Goal: Communication & Community: Connect with others

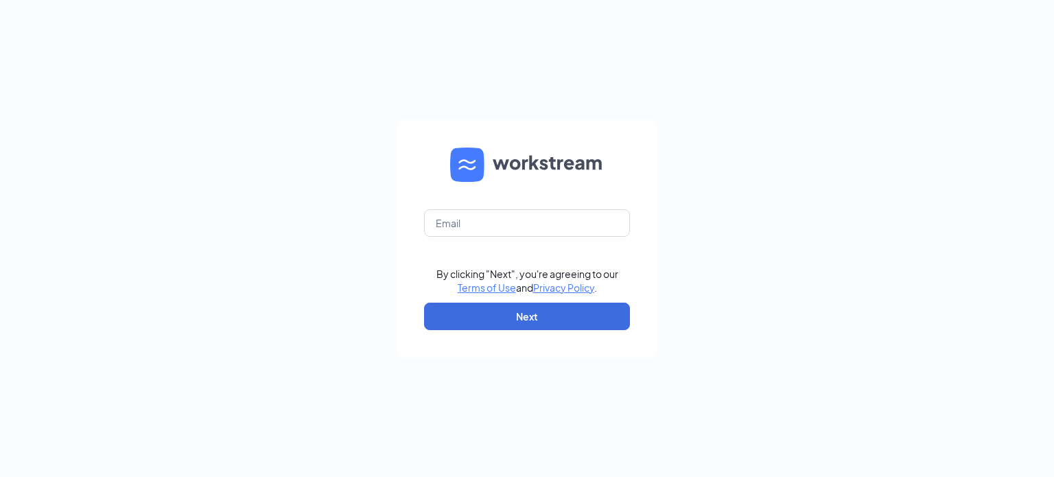
click at [502, 241] on form "By clicking "Next", you're agreeing to our Terms of Use and Privacy Policy . Ne…" at bounding box center [527, 238] width 261 height 237
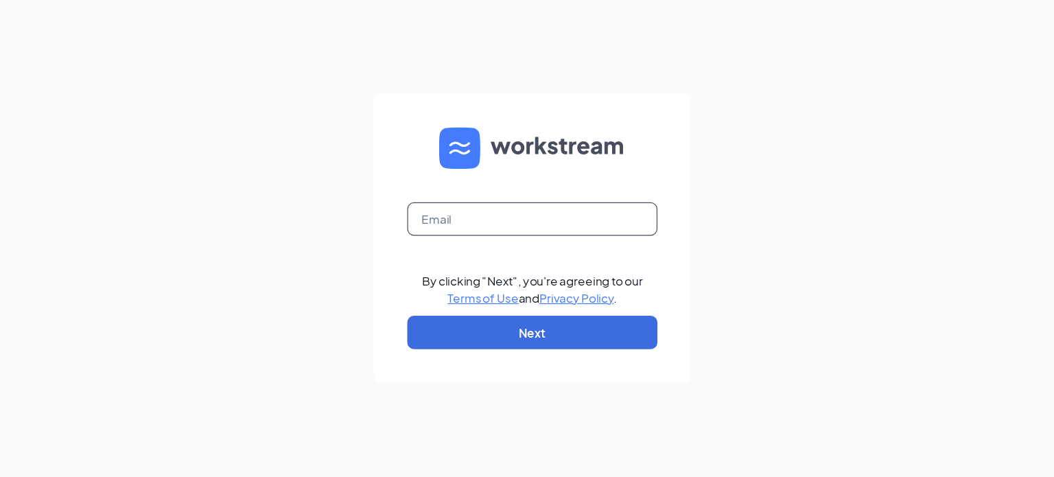
click at [507, 222] on input "text" at bounding box center [527, 222] width 206 height 27
type input "breana.mathews@beerheadbar.com"
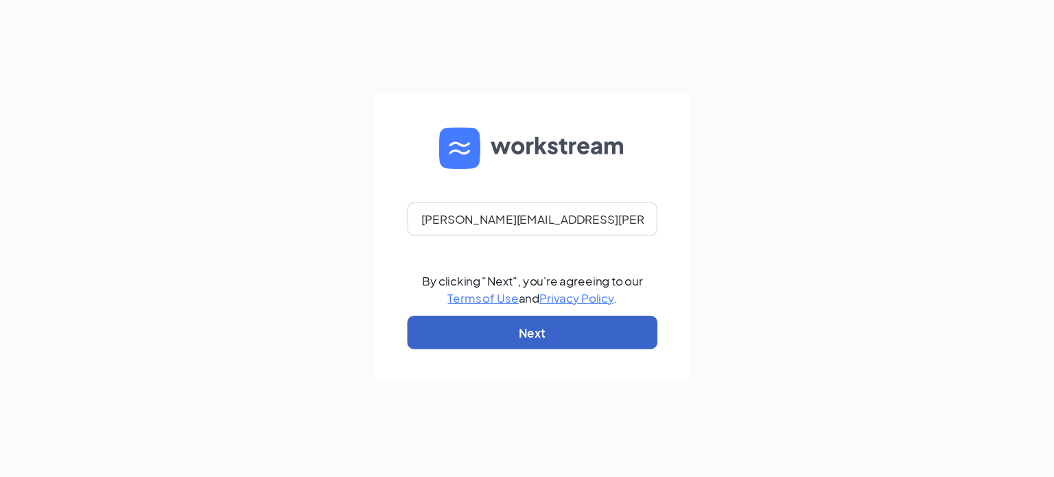
click at [504, 315] on button "Next" at bounding box center [527, 316] width 206 height 27
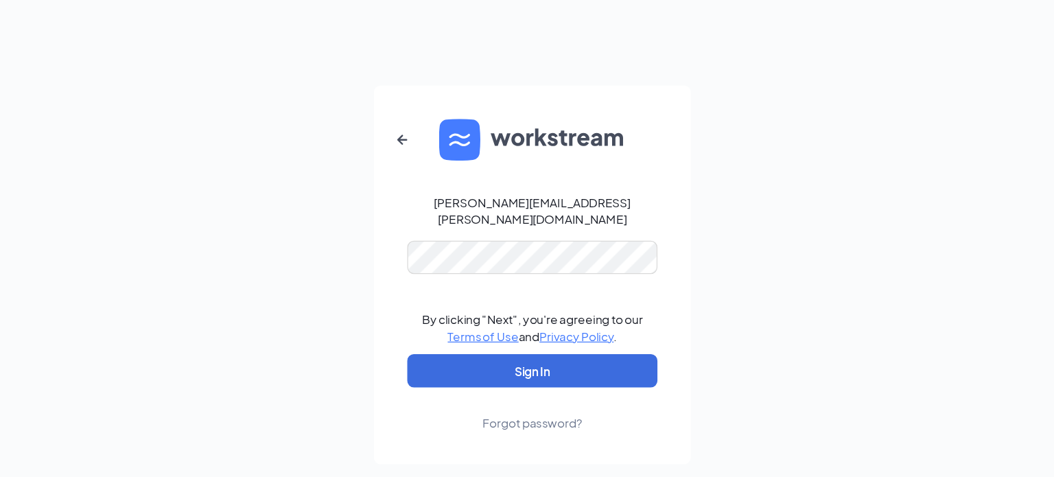
click at [639, 209] on form "breana.mathews@beerheadbar.com By clicking "Next", you're agreeing to our Terms…" at bounding box center [527, 238] width 261 height 311
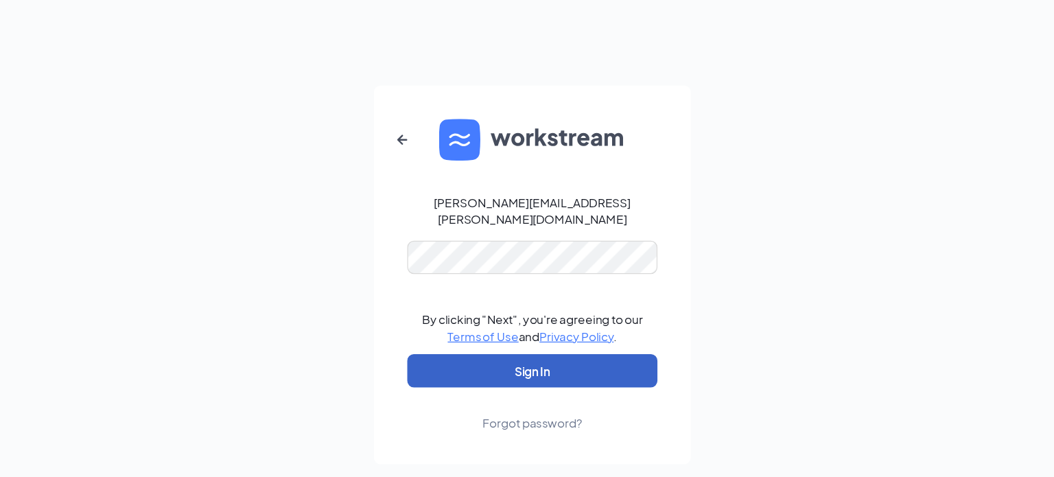
click at [539, 305] on button "Sign In" at bounding box center [527, 317] width 206 height 27
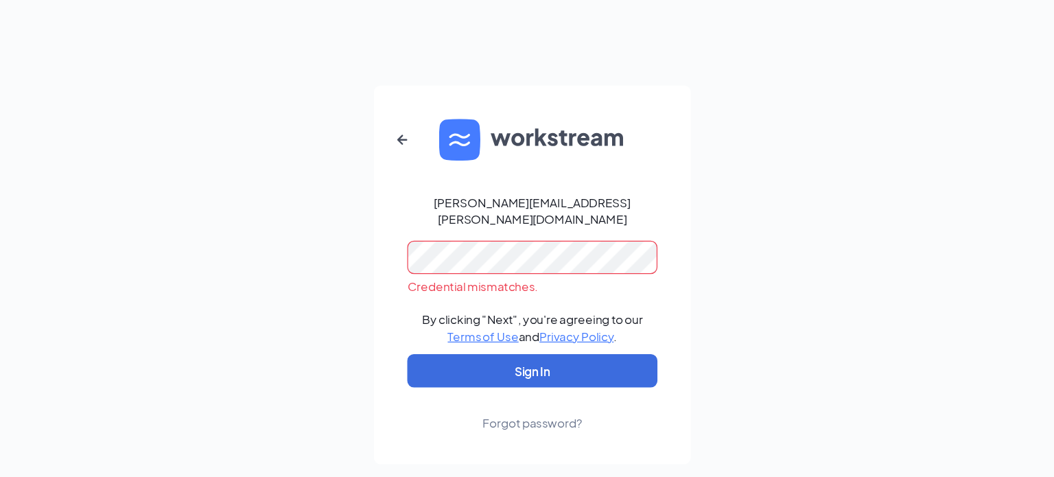
click at [569, 178] on div "breana.mathews@beerheadbar.com" at bounding box center [527, 185] width 206 height 27
click at [427, 144] on button "button" at bounding box center [419, 127] width 33 height 33
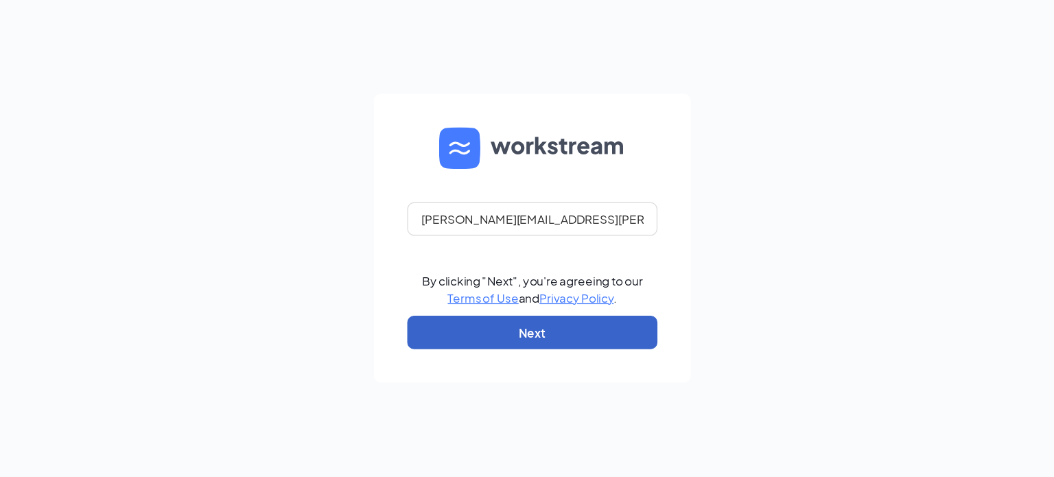
click at [510, 305] on button "Next" at bounding box center [527, 316] width 206 height 27
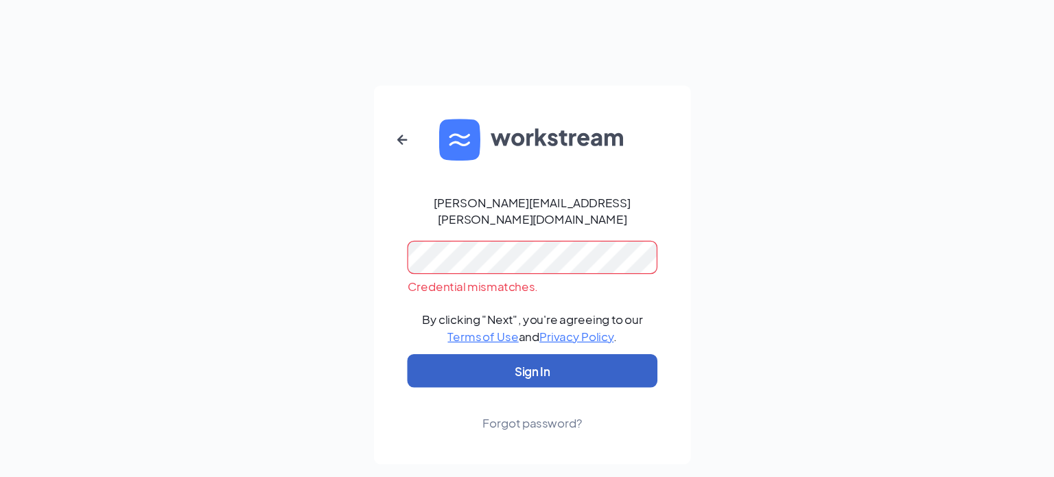
click at [515, 304] on button "Sign In" at bounding box center [527, 317] width 206 height 27
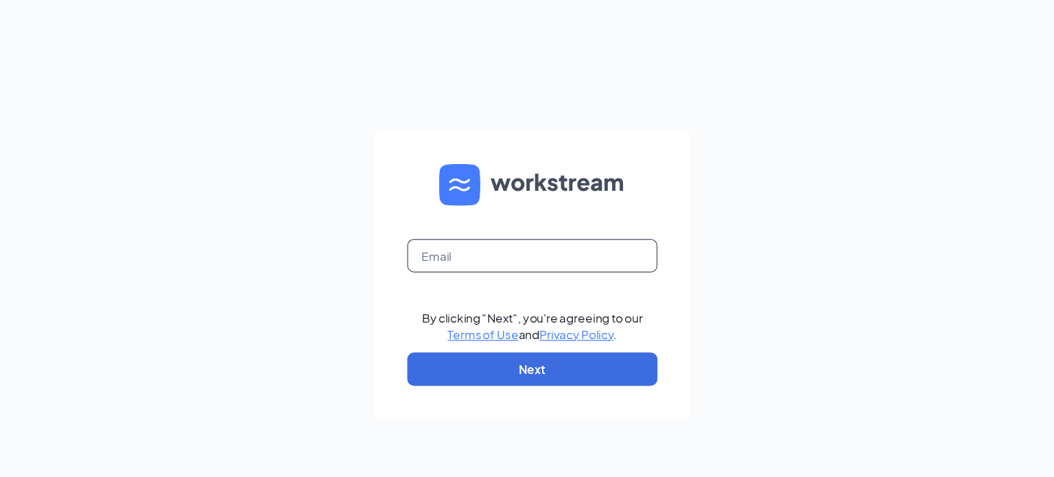
click at [606, 225] on input "text" at bounding box center [527, 222] width 206 height 27
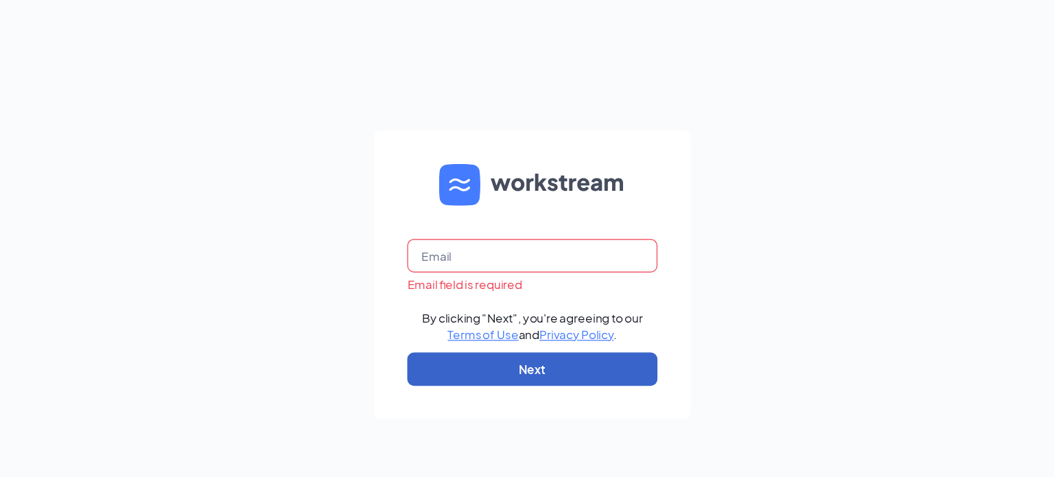
click at [567, 306] on button "Next" at bounding box center [527, 316] width 206 height 27
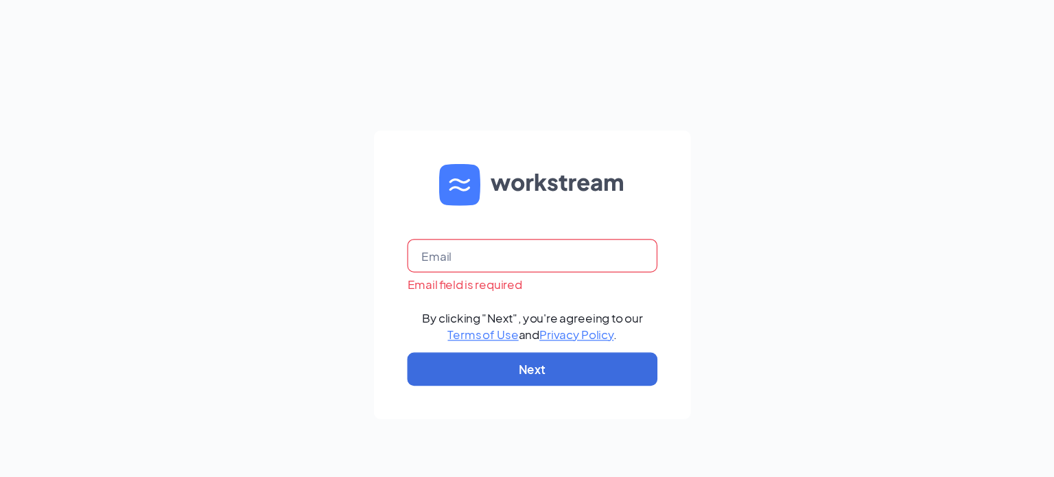
click at [587, 214] on input "text" at bounding box center [527, 222] width 206 height 27
click at [672, 207] on div "Email field is required By clicking "Next", you're agreeing to our Terms of Use…" at bounding box center [527, 238] width 1054 height 477
click at [581, 220] on input "text" at bounding box center [527, 222] width 206 height 27
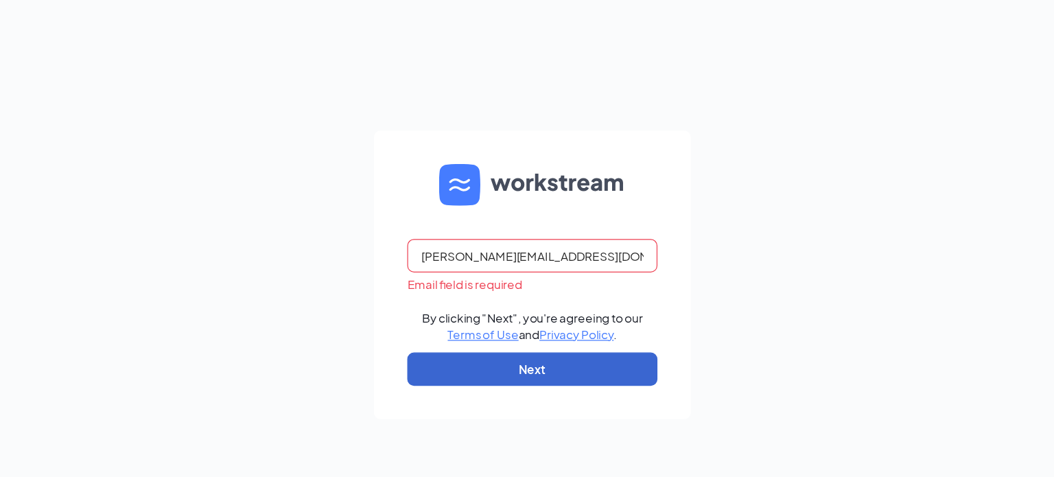
type input "breana@three30ventures.com"
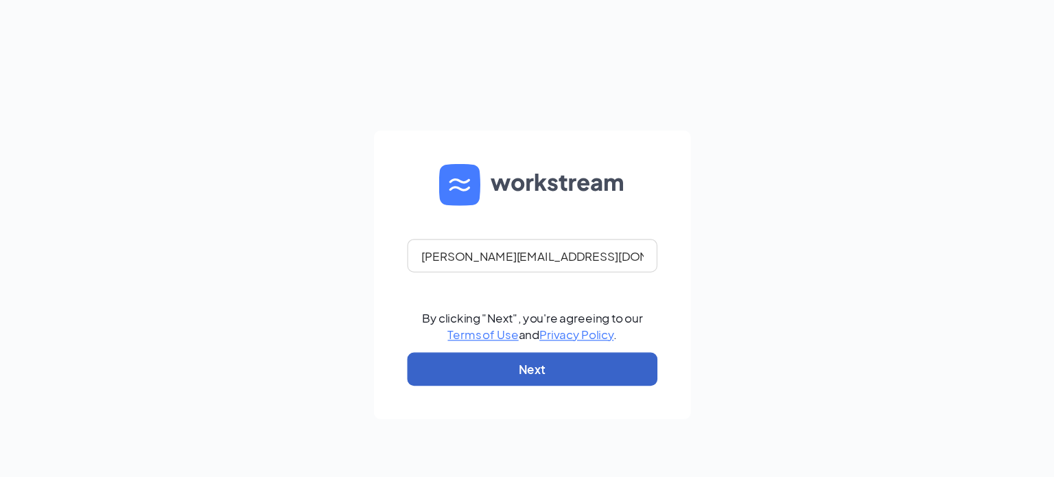
click at [576, 308] on button "Next" at bounding box center [527, 316] width 206 height 27
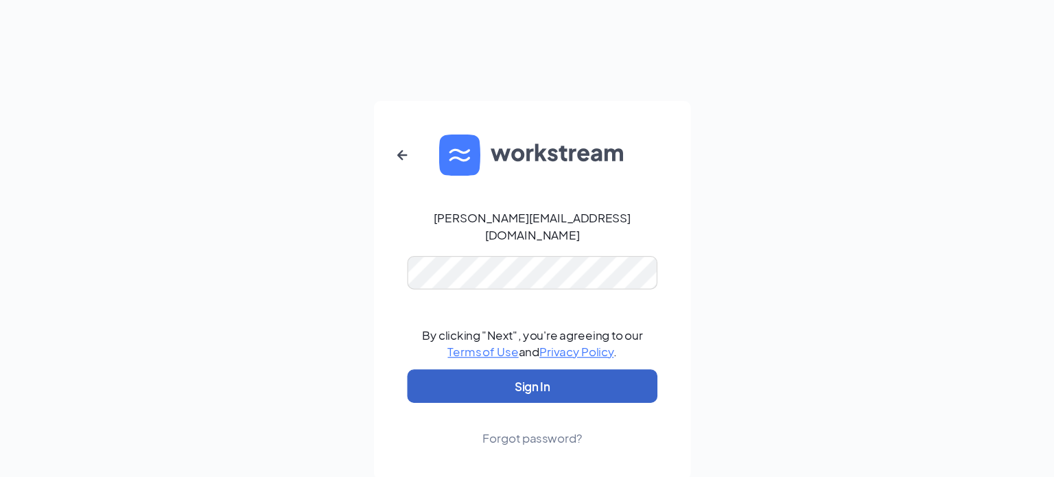
click at [576, 304] on button "Sign In" at bounding box center [527, 317] width 206 height 27
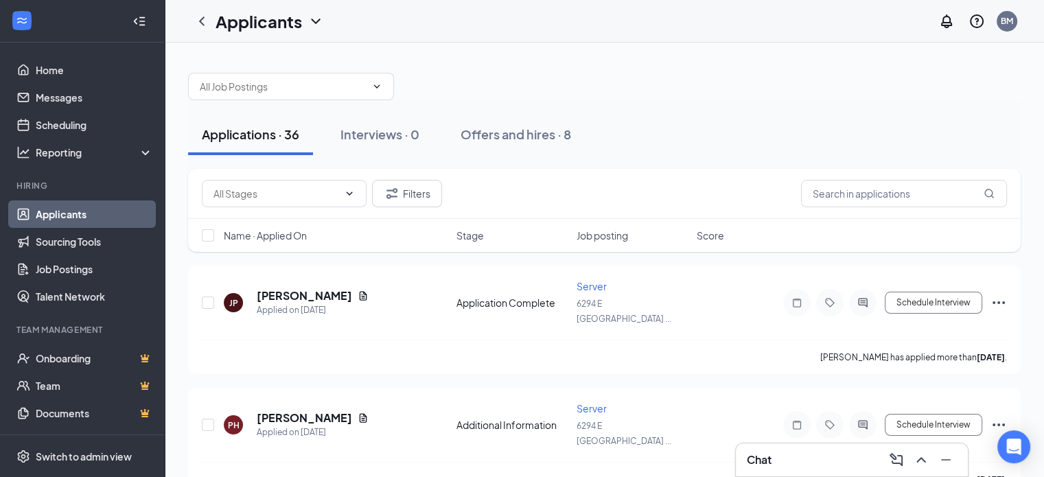
click at [853, 456] on div "Chat" at bounding box center [851, 460] width 210 height 22
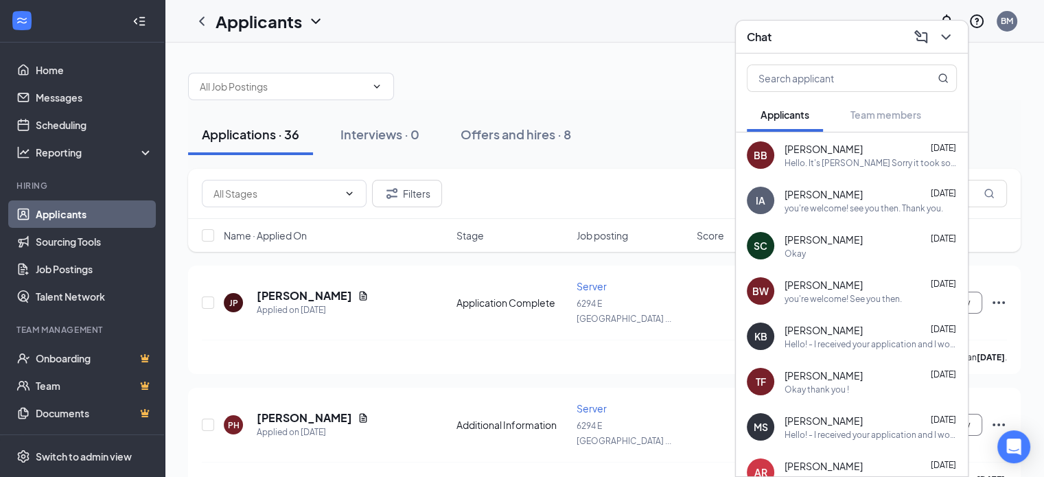
click at [848, 157] on div "Hello. It's [PERSON_NAME] Sorry it took so long for me to get back to you. I do…" at bounding box center [870, 163] width 172 height 12
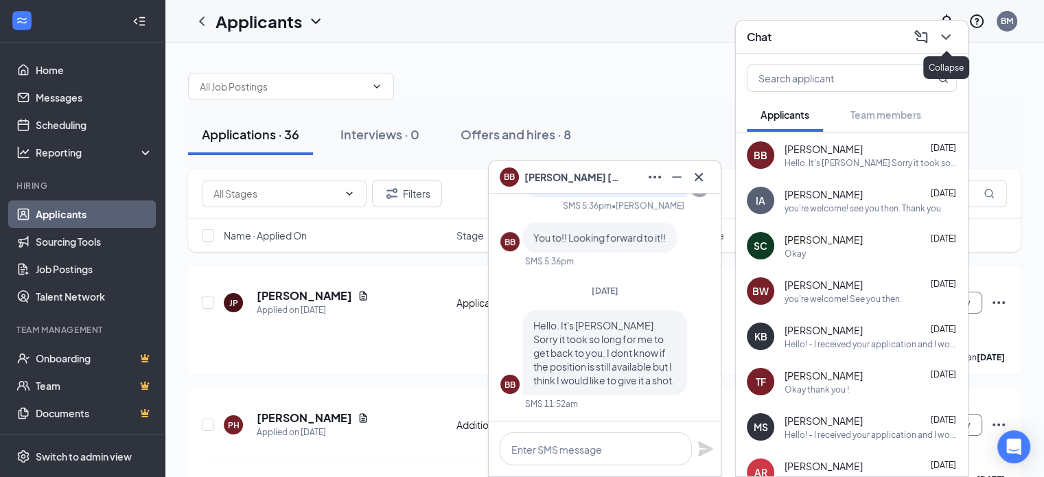
click at [939, 40] on icon "ChevronDown" at bounding box center [945, 37] width 16 height 16
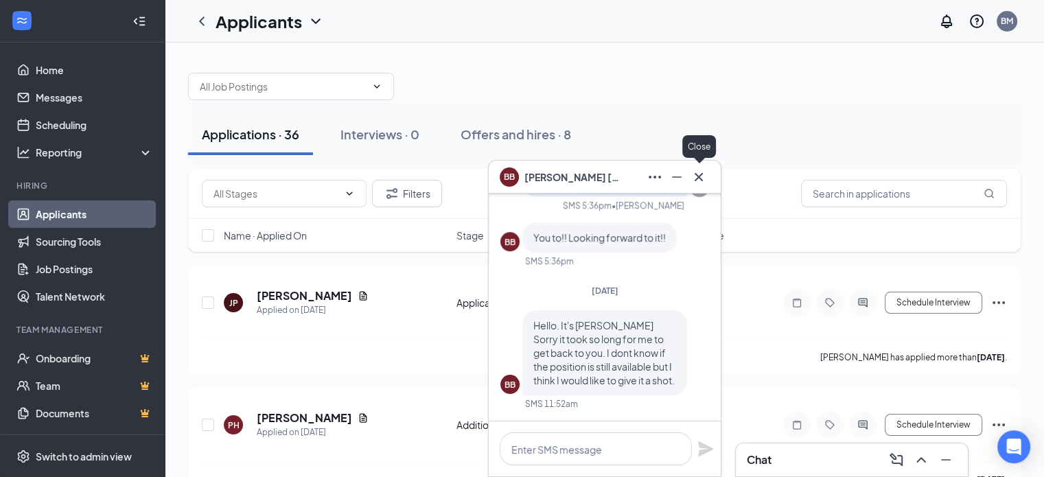
click at [700, 177] on icon "Cross" at bounding box center [698, 177] width 16 height 16
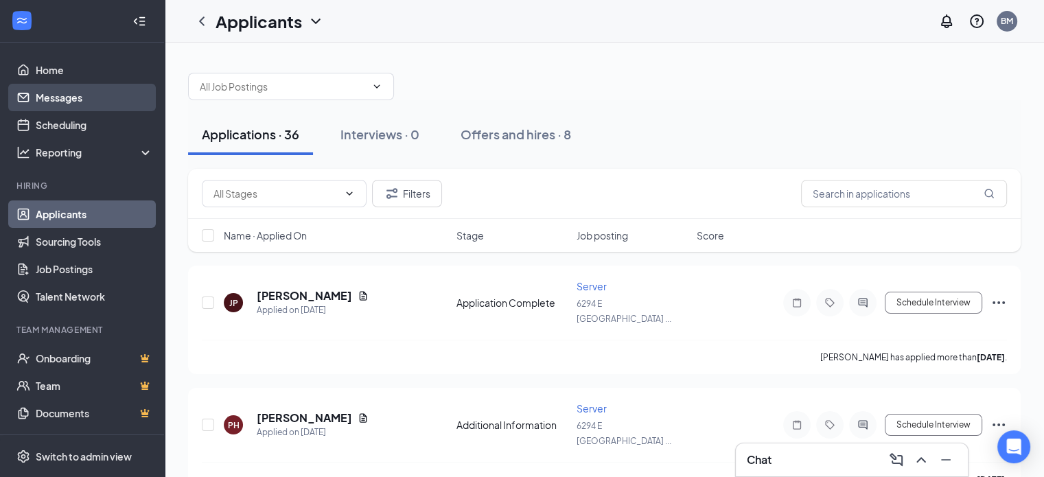
click at [130, 93] on link "Messages" at bounding box center [94, 97] width 117 height 27
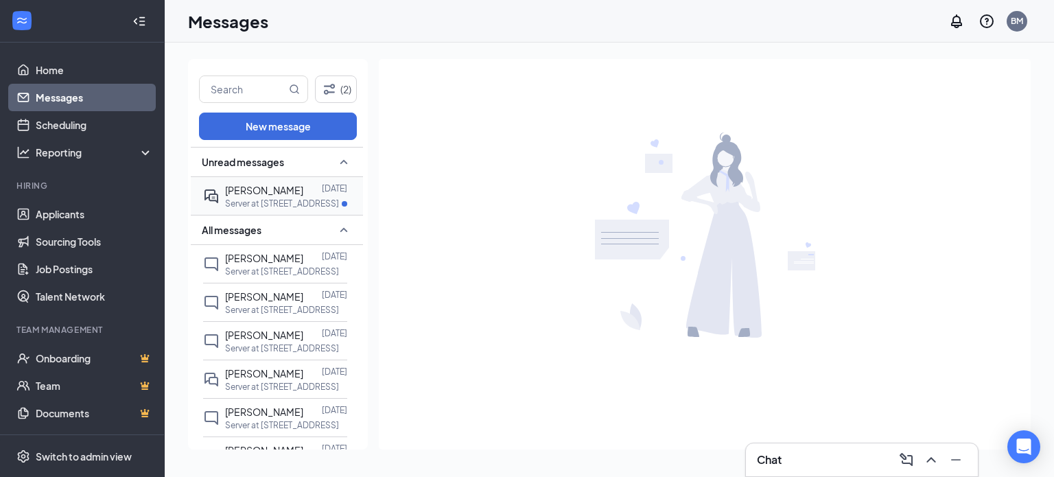
click at [314, 183] on div at bounding box center [312, 189] width 19 height 15
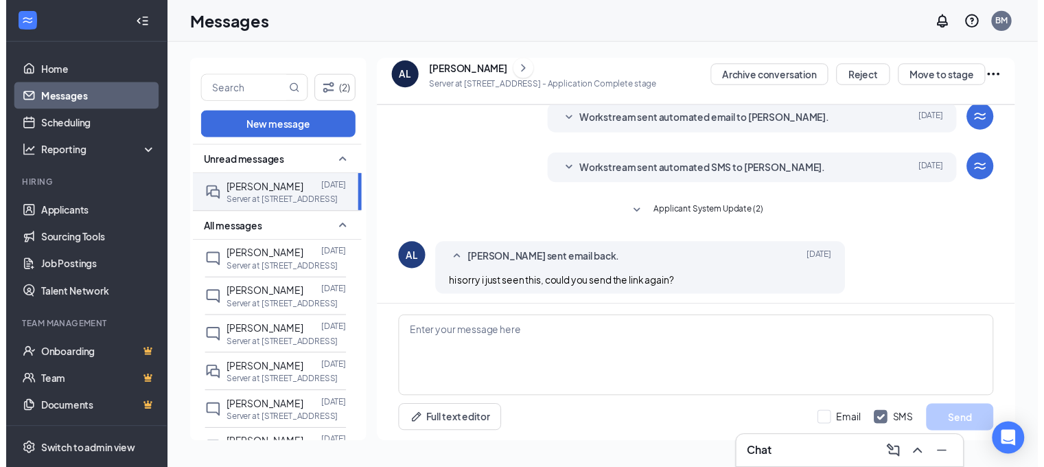
scroll to position [52, 0]
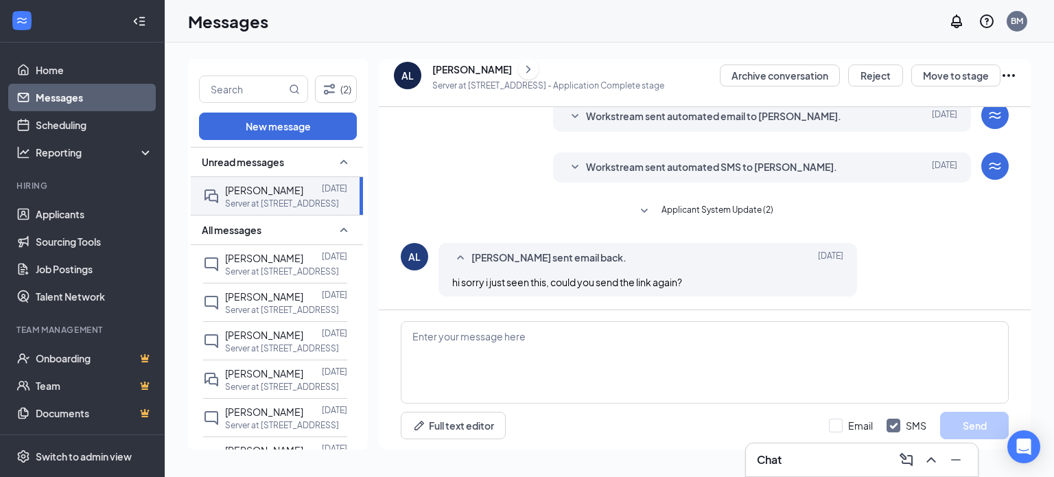
click at [868, 460] on div "Chat" at bounding box center [862, 460] width 210 height 22
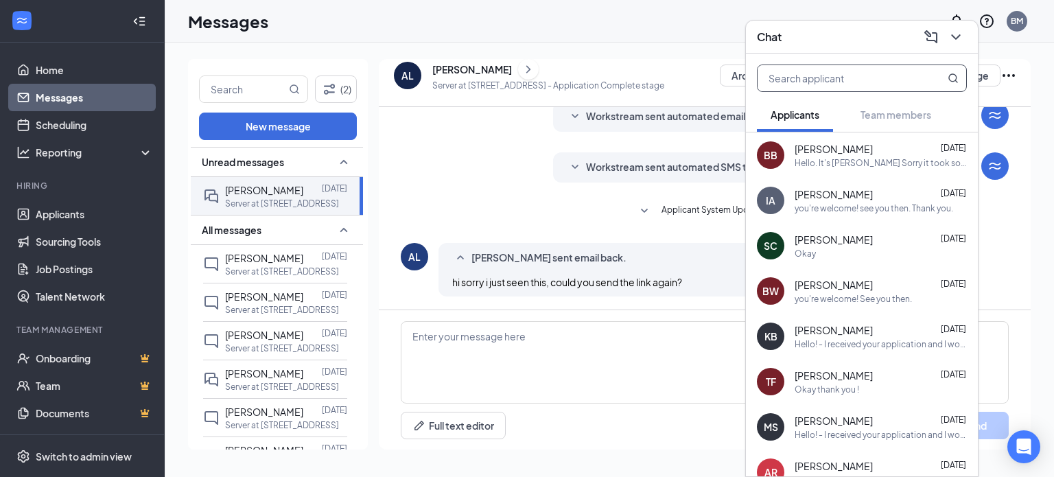
click at [886, 75] on input "text" at bounding box center [838, 78] width 163 height 26
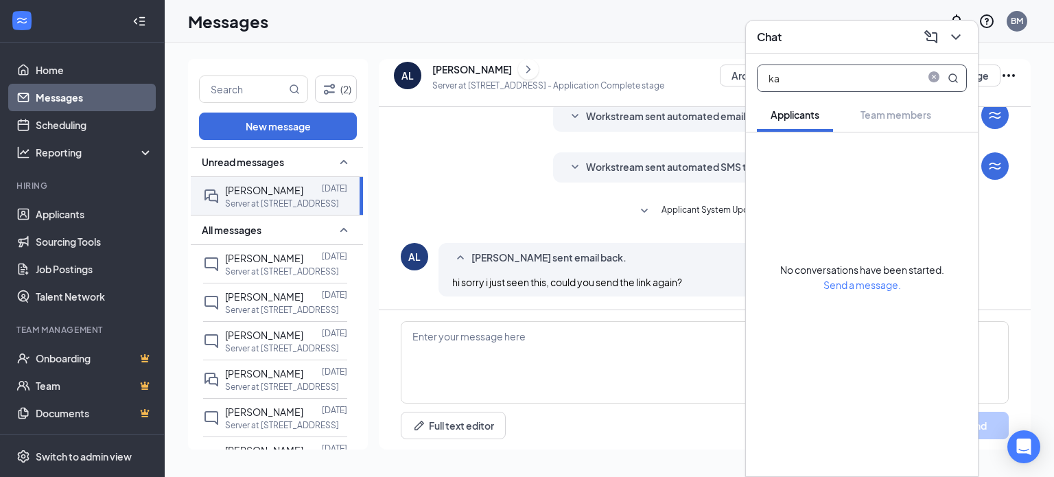
type input "k"
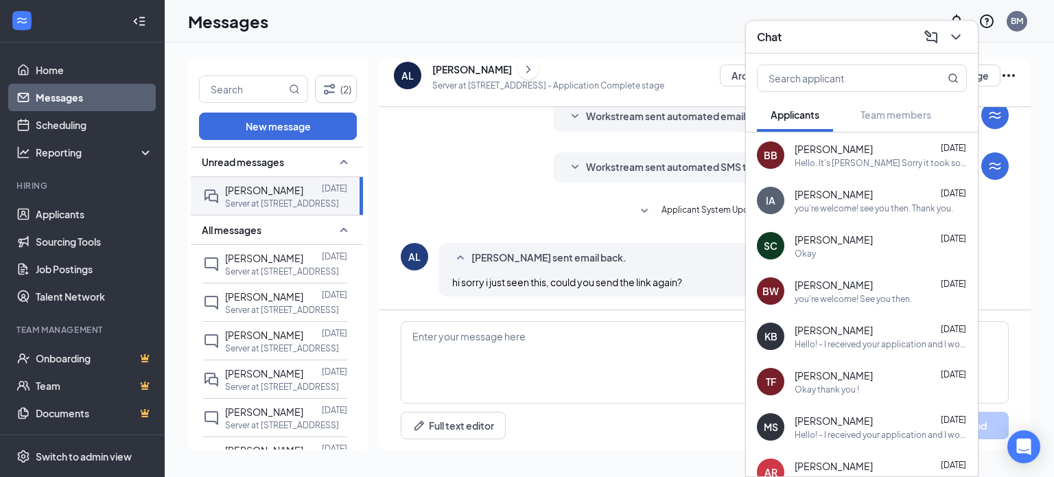
click at [741, 19] on div "Messages BM" at bounding box center [609, 21] width 889 height 43
click at [728, 14] on div "Messages BM" at bounding box center [609, 21] width 889 height 43
click at [77, 213] on link "Applicants" at bounding box center [94, 213] width 117 height 27
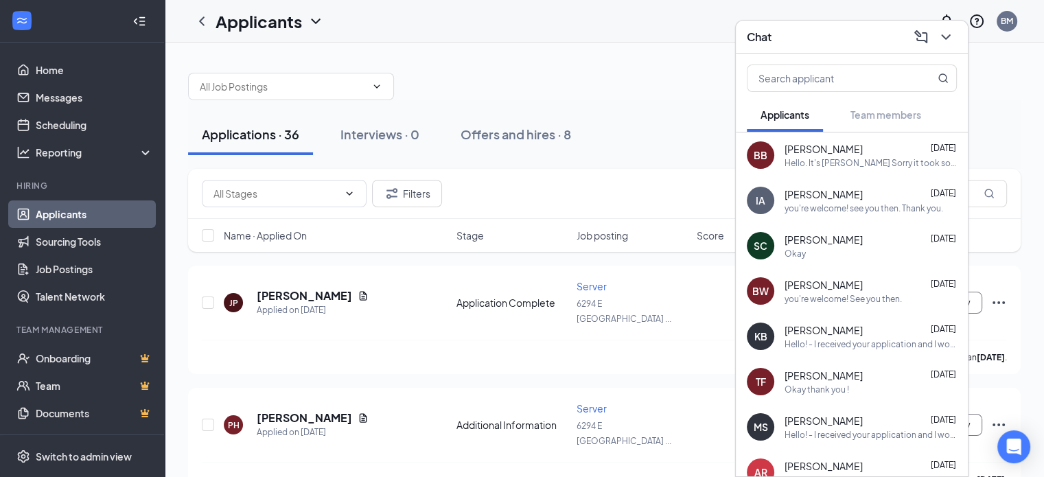
click at [798, 23] on div "Chat" at bounding box center [851, 37] width 232 height 33
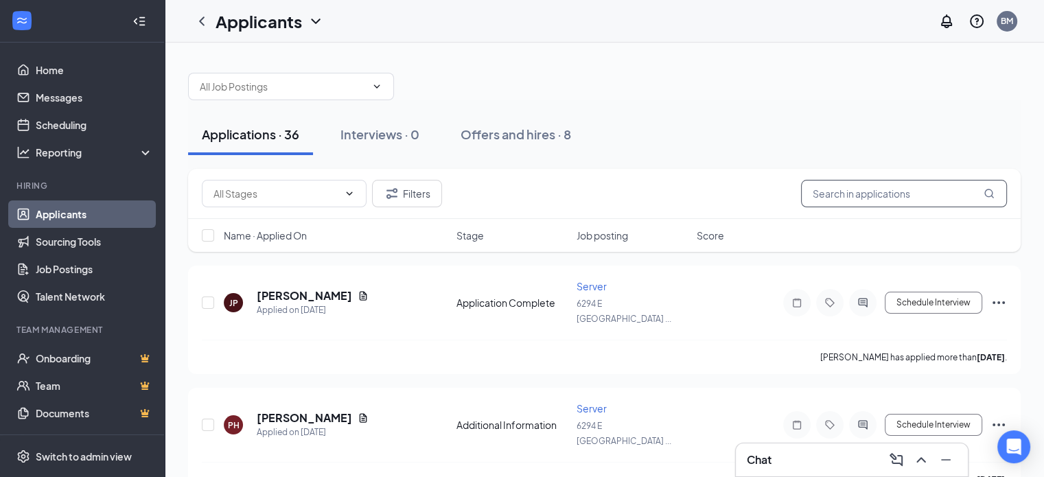
click at [941, 191] on input "text" at bounding box center [904, 193] width 206 height 27
click at [941, 191] on input "k" at bounding box center [904, 193] width 206 height 27
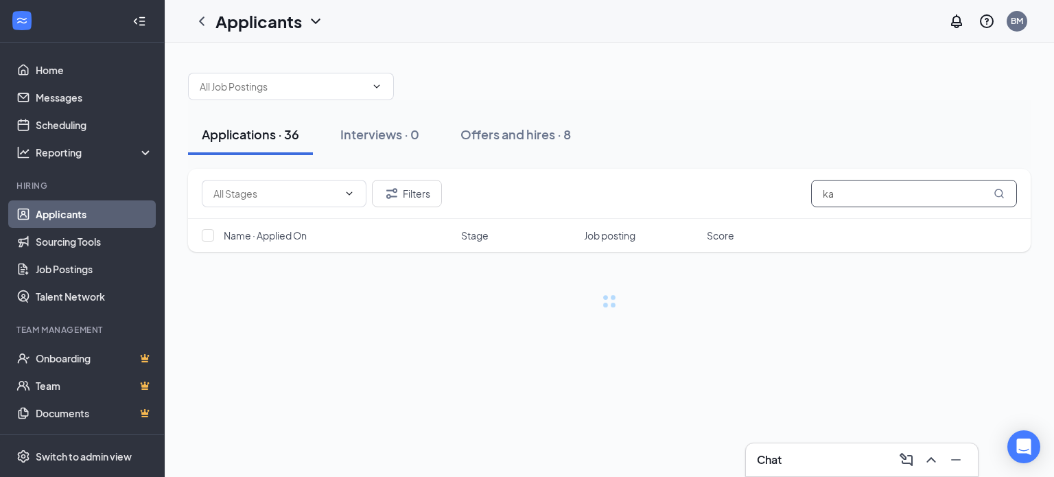
type input "k"
type input "h"
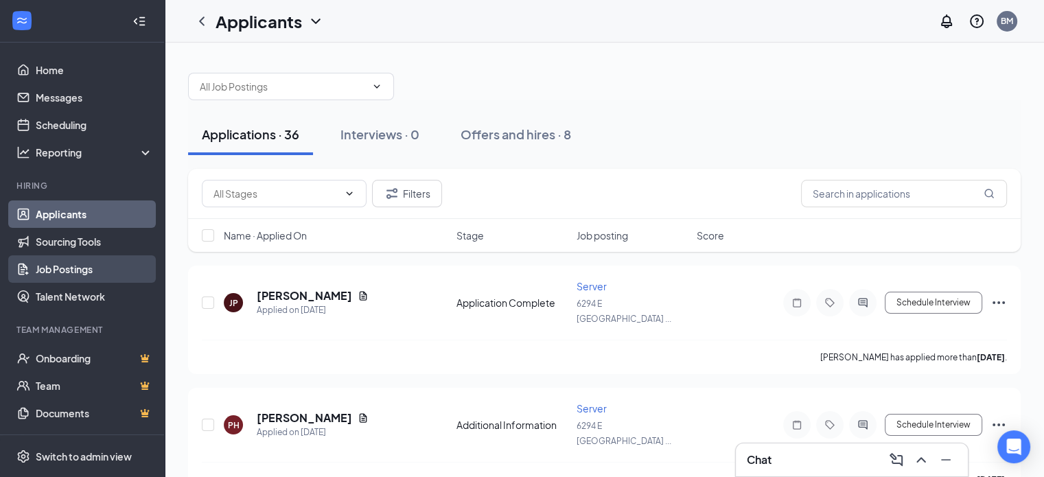
click at [104, 272] on link "Job Postings" at bounding box center [94, 268] width 117 height 27
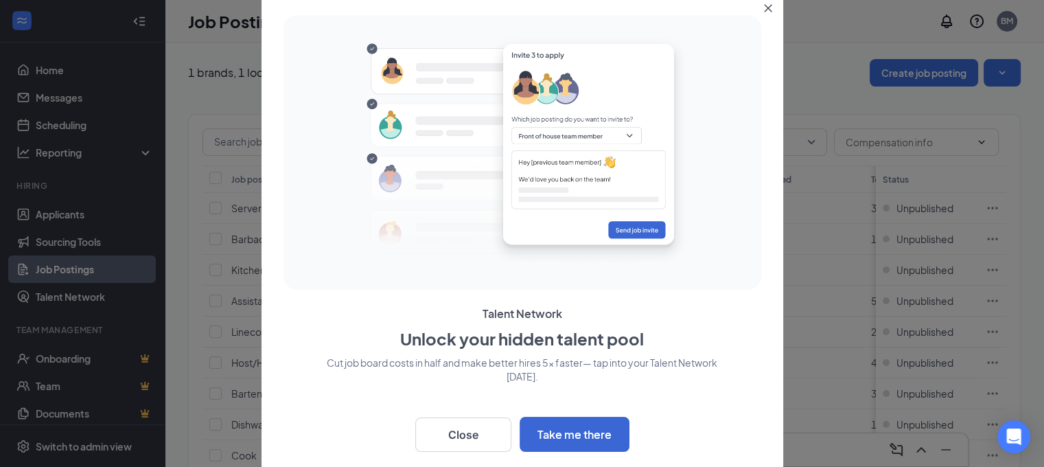
click at [766, 8] on icon "Close" at bounding box center [768, 9] width 8 height 8
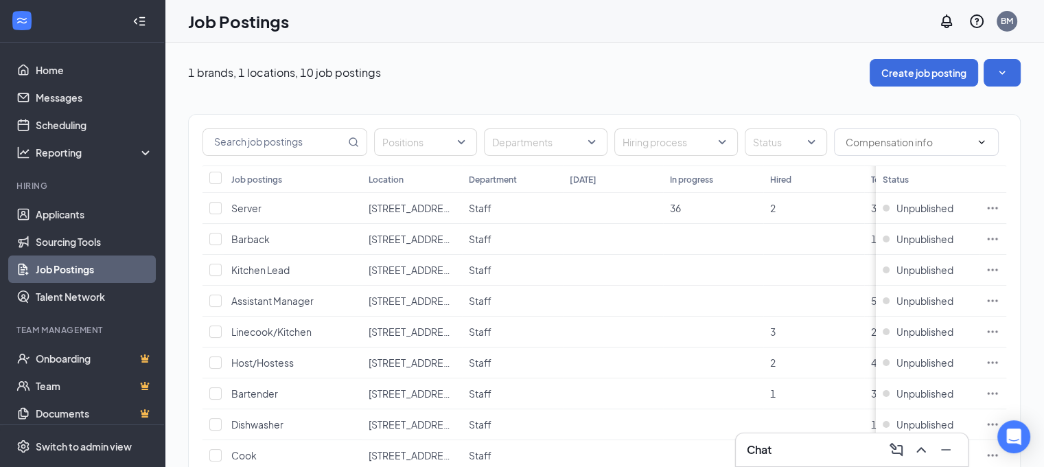
click at [805, 456] on div "Chat" at bounding box center [851, 449] width 210 height 22
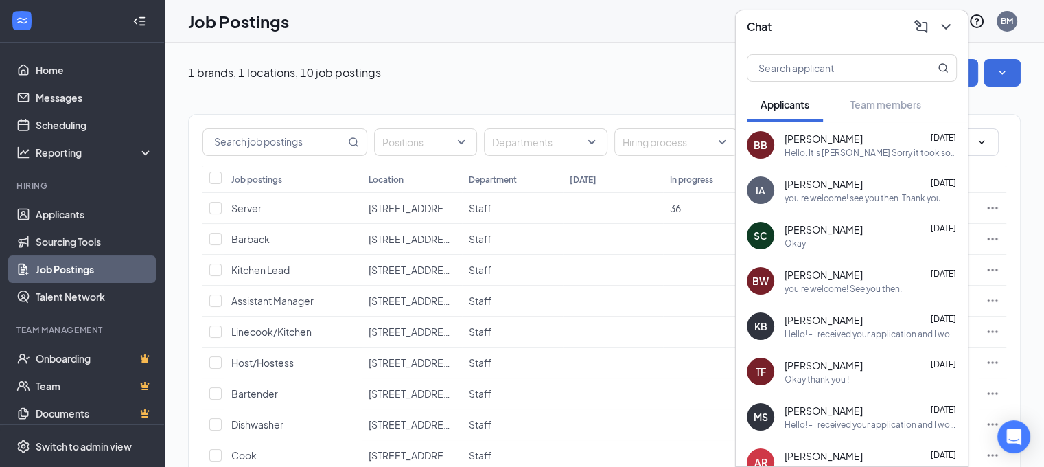
click at [650, 128] on div "Hiring process" at bounding box center [675, 141] width 123 height 27
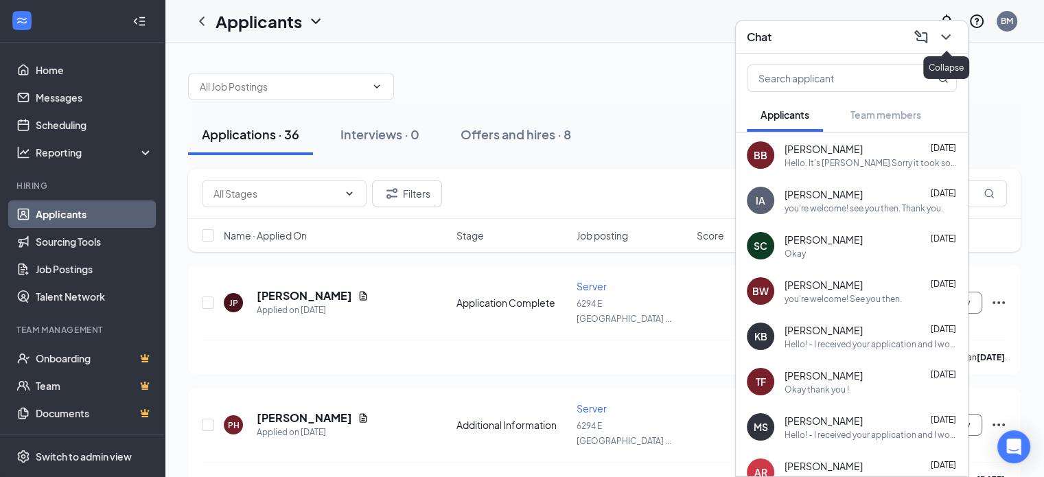
click at [950, 38] on icon "ChevronDown" at bounding box center [945, 37] width 16 height 16
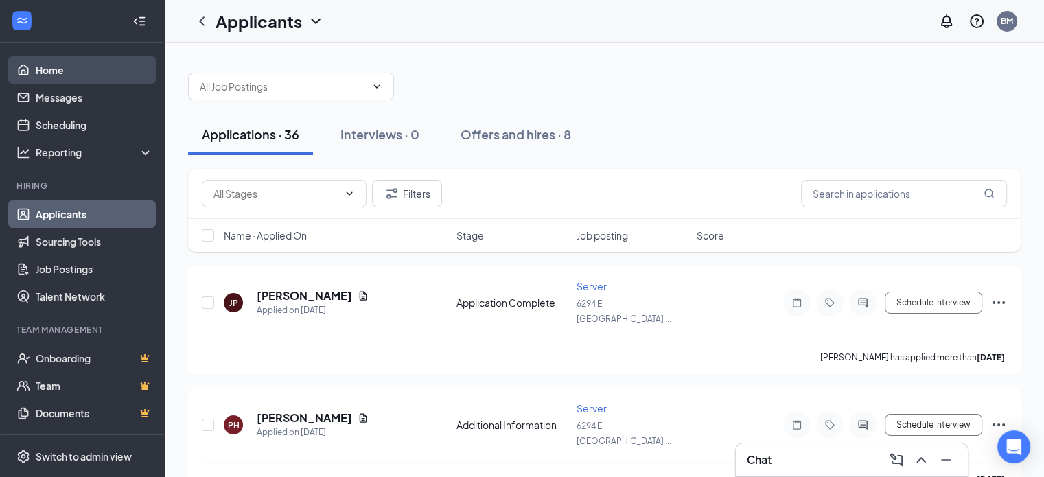
click at [38, 82] on link "Home" at bounding box center [94, 69] width 117 height 27
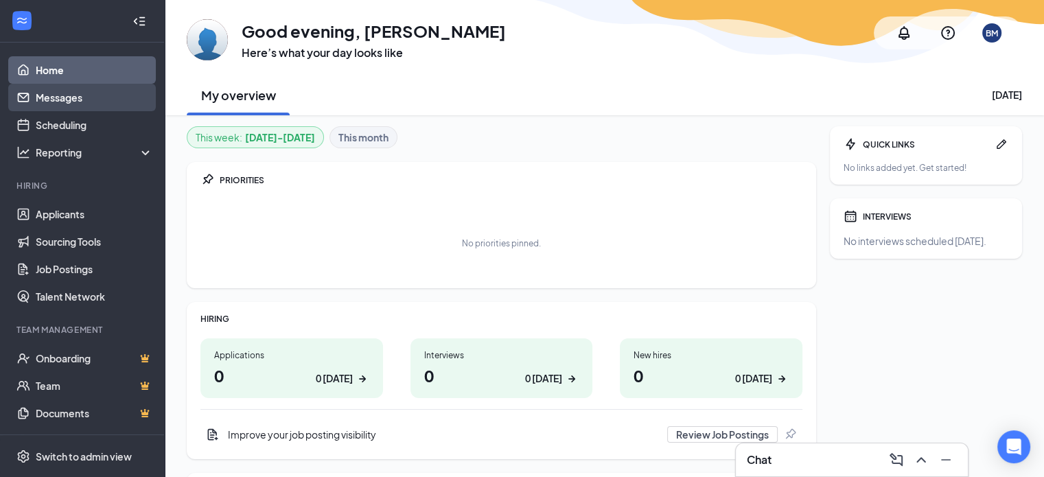
click at [62, 102] on link "Messages" at bounding box center [94, 97] width 117 height 27
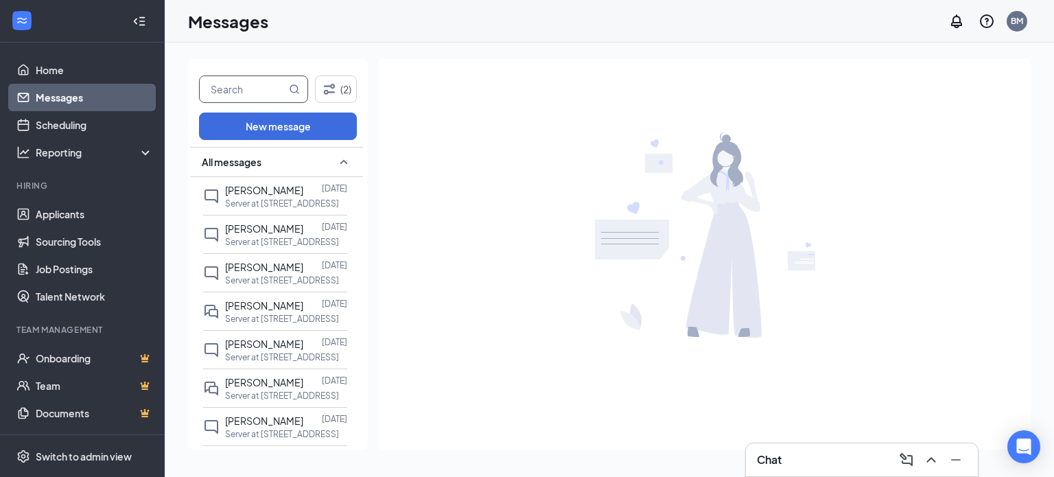
click at [266, 82] on input "text" at bounding box center [243, 89] width 86 height 26
type input "[PERSON_NAME]"
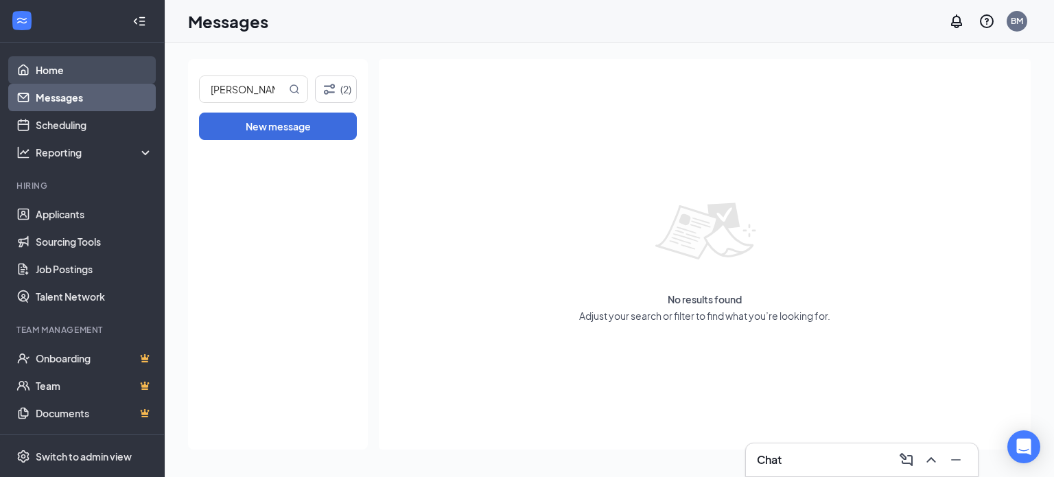
click at [40, 71] on link "Home" at bounding box center [94, 69] width 117 height 27
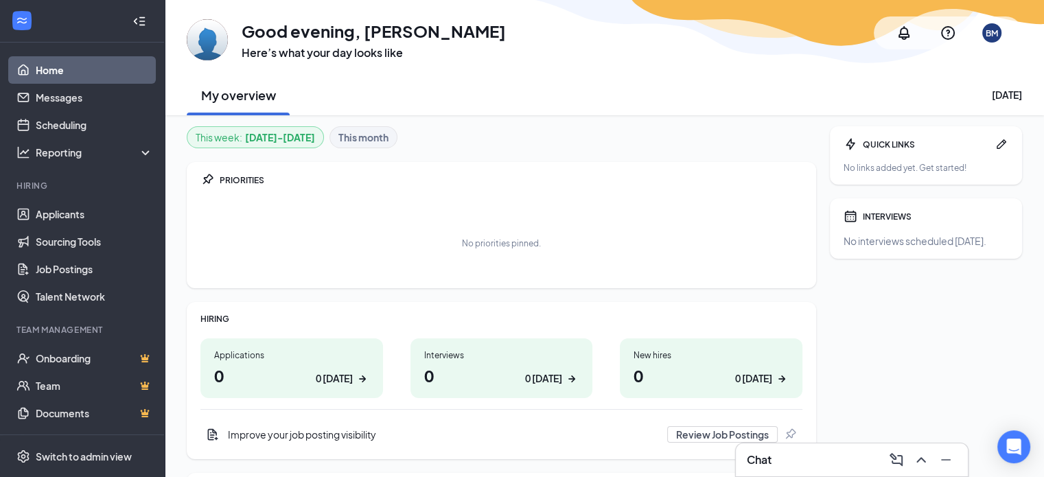
click at [810, 456] on div "Chat" at bounding box center [851, 460] width 210 height 22
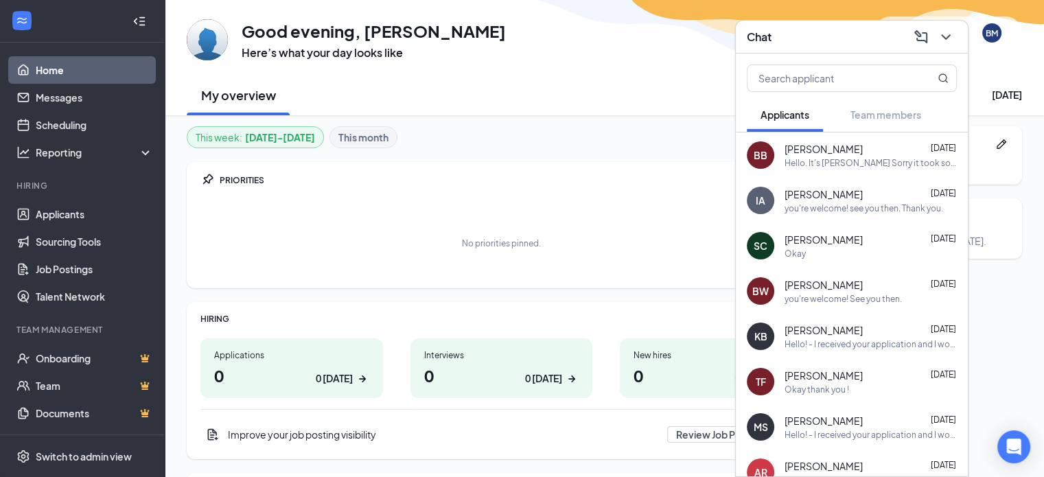
click at [880, 60] on div at bounding box center [851, 76] width 232 height 44
click at [878, 67] on input "text" at bounding box center [828, 78] width 163 height 26
click at [914, 35] on icon "ComposeMessage" at bounding box center [920, 37] width 16 height 16
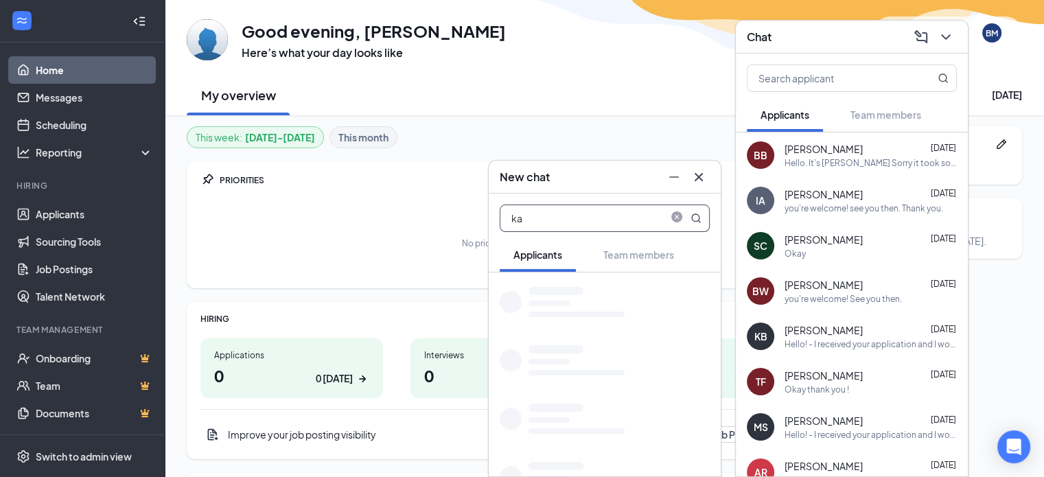
type input "k"
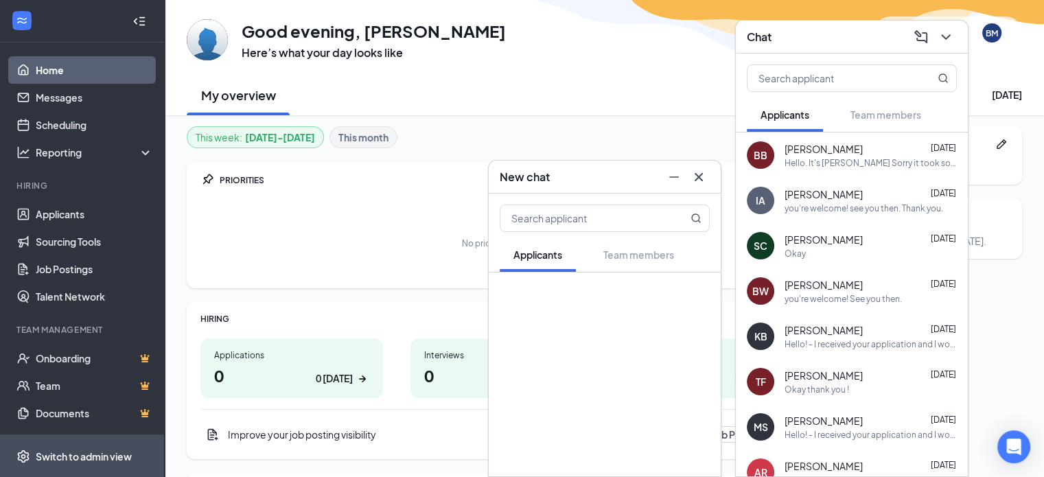
click at [128, 449] on div "Switch to admin view" at bounding box center [84, 456] width 96 height 14
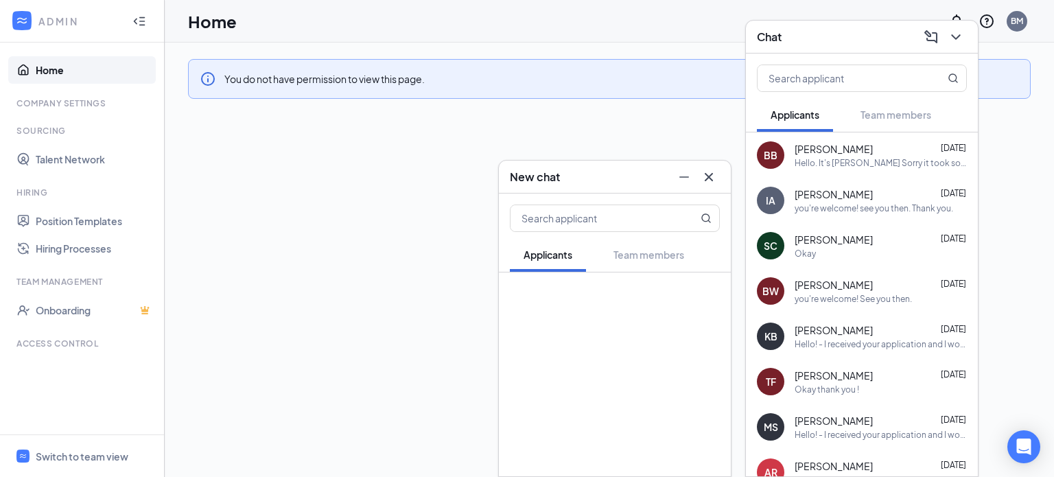
click at [215, 292] on div "You do not have permission to view this page." at bounding box center [609, 260] width 889 height 434
click at [952, 38] on icon "ChevronDown" at bounding box center [955, 37] width 16 height 16
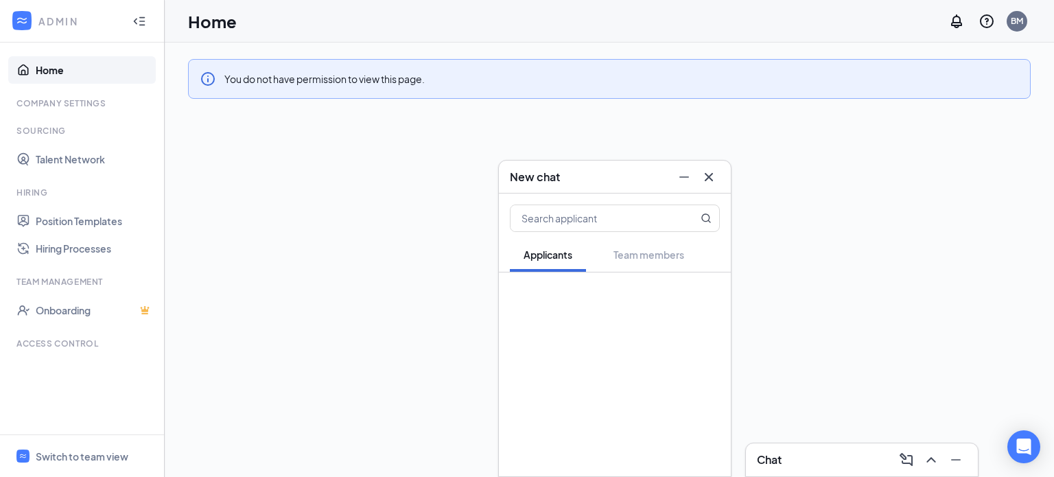
click at [714, 174] on icon "Cross" at bounding box center [708, 177] width 16 height 16
click at [57, 463] on span "Switch to team view" at bounding box center [94, 456] width 117 height 42
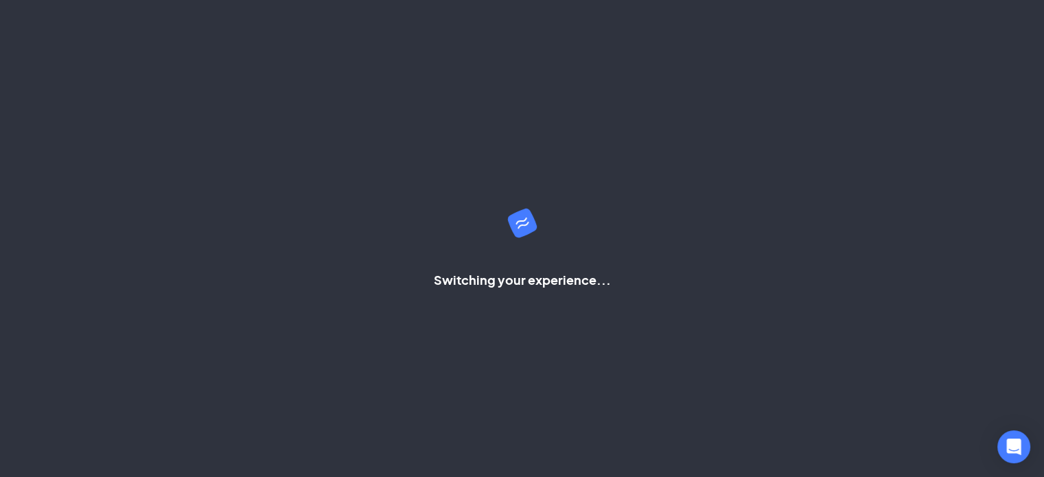
click at [125, 355] on div "Switching your experience..." at bounding box center [522, 238] width 1044 height 477
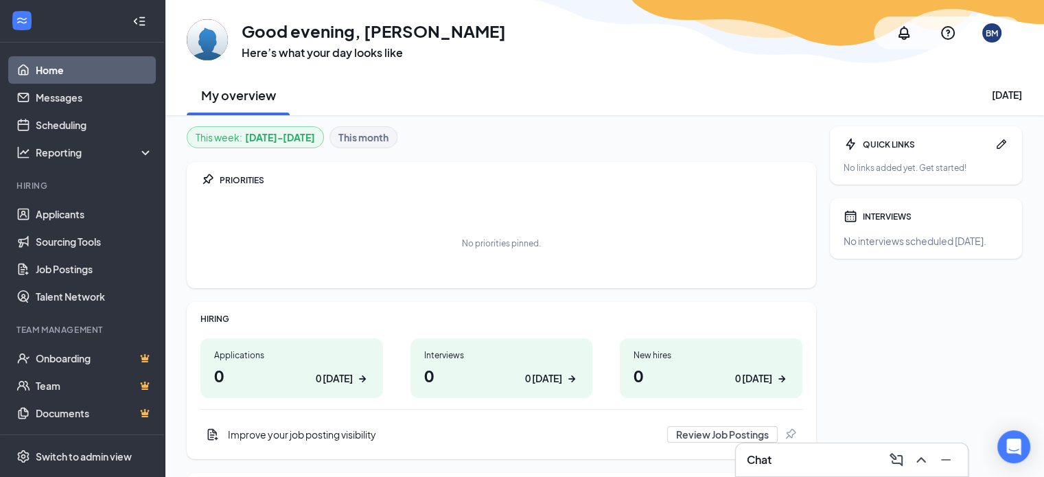
click at [788, 474] on div "Chat" at bounding box center [851, 459] width 232 height 33
